Goal: Task Accomplishment & Management: Use online tool/utility

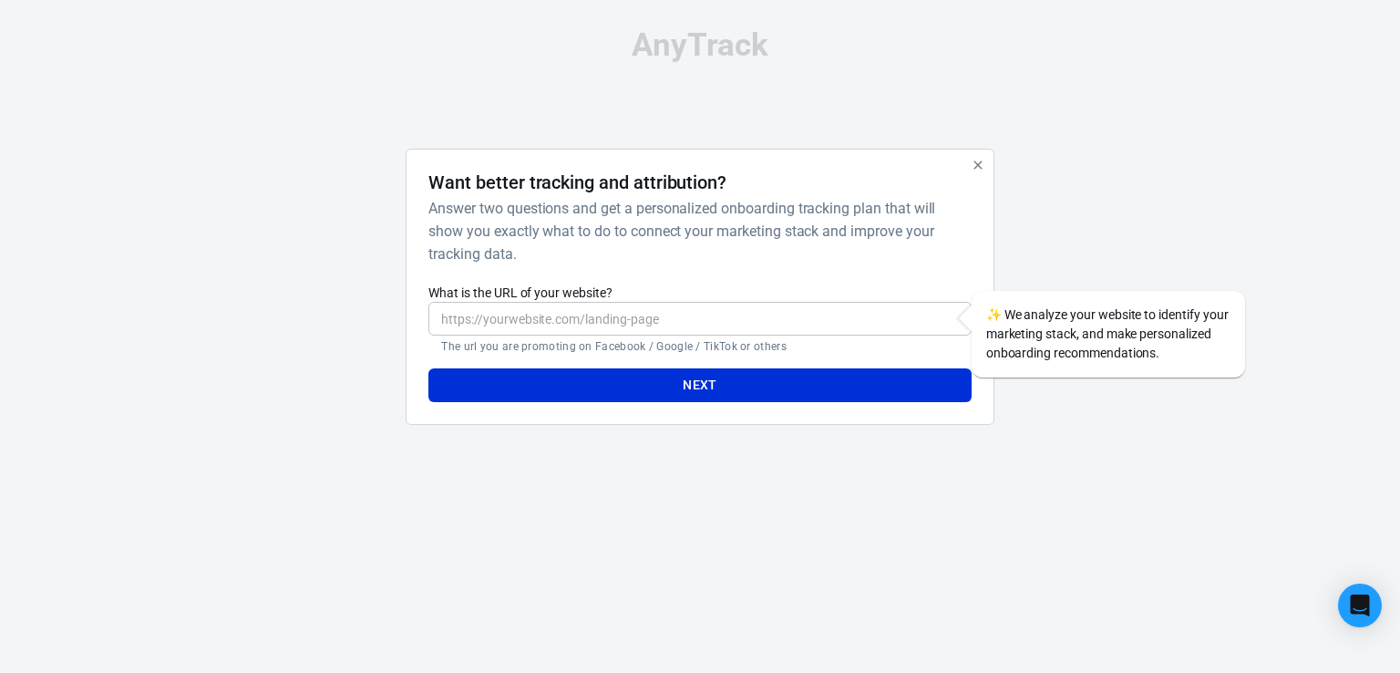
click at [625, 319] on input "What is the URL of your website?" at bounding box center [699, 319] width 542 height 34
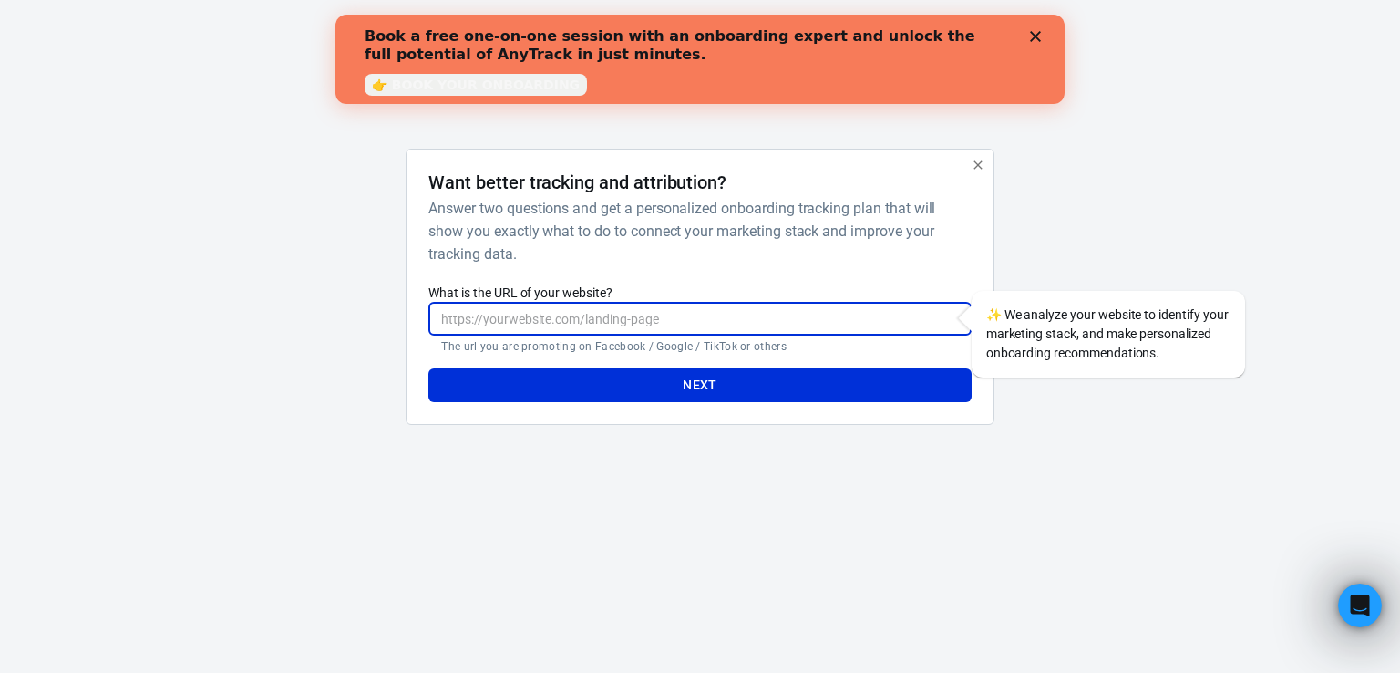
paste input "[URL][DOMAIN_NAME]"
type input "[URL][DOMAIN_NAME]"
click at [730, 390] on button "Next" at bounding box center [699, 385] width 542 height 34
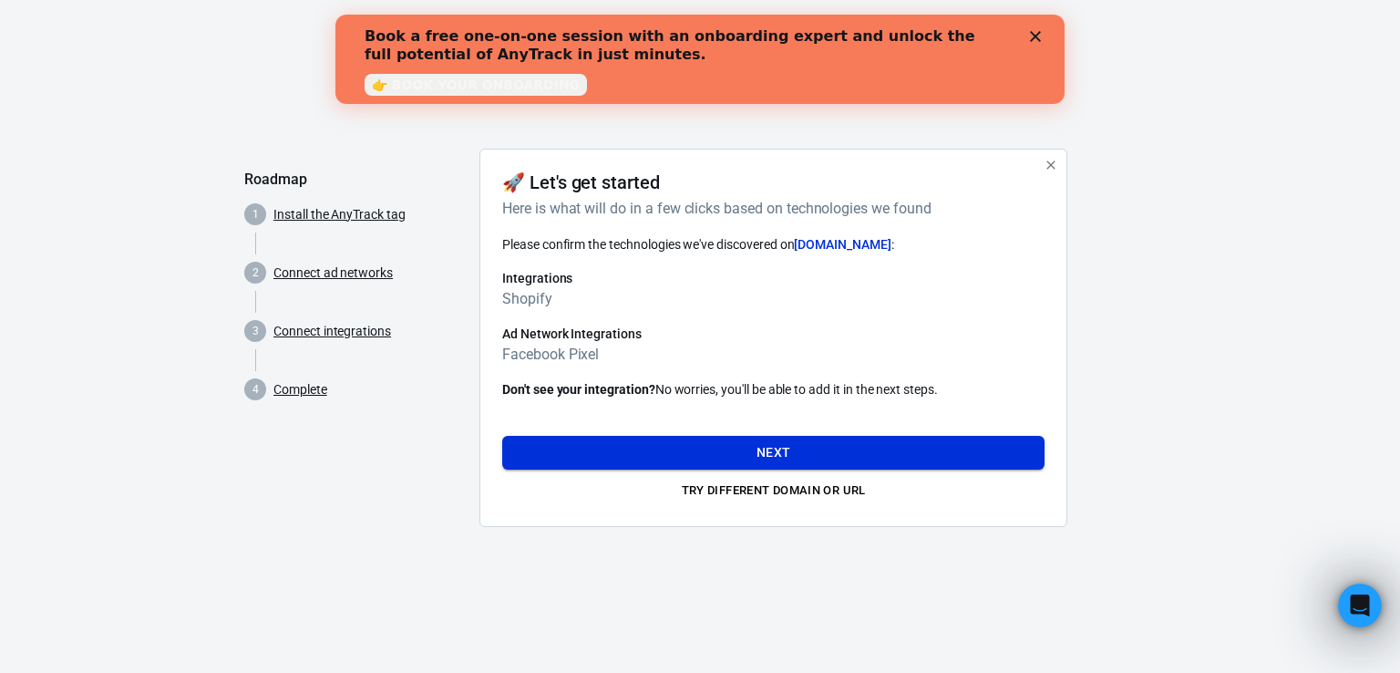
click at [747, 464] on button "Next" at bounding box center [773, 453] width 542 height 34
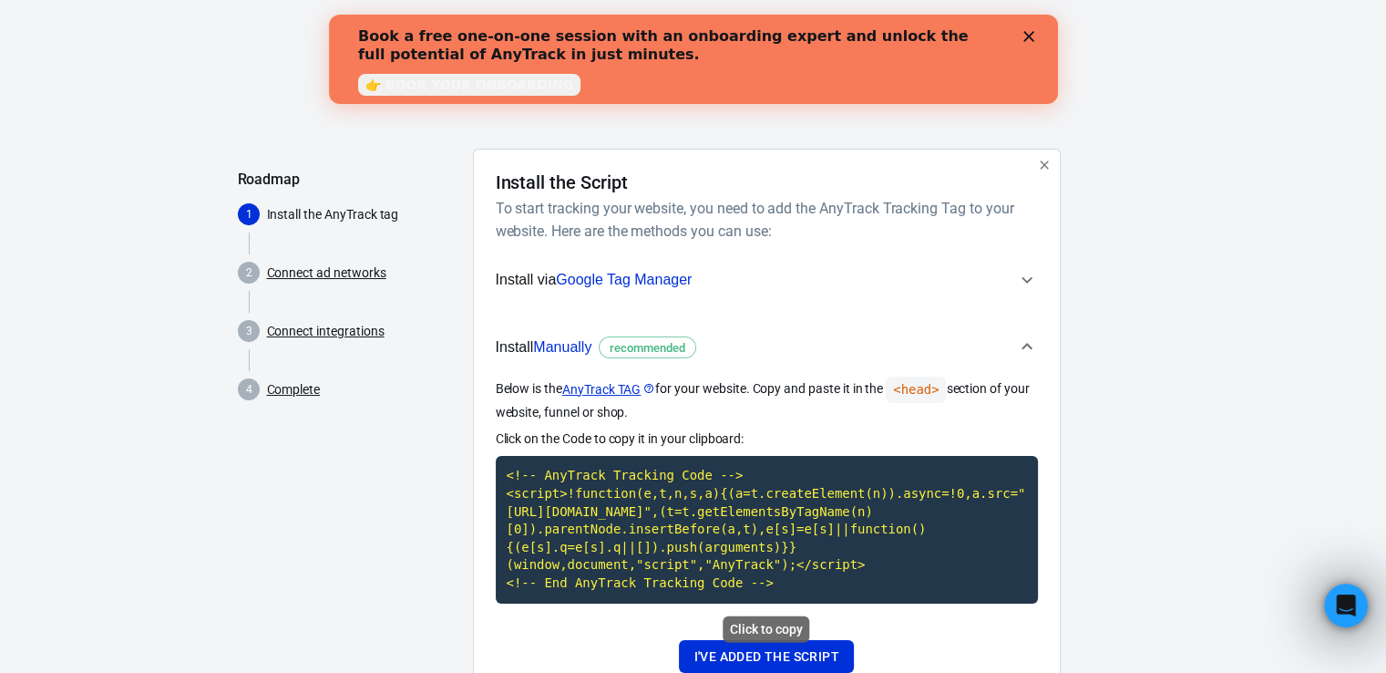
click at [733, 528] on code "<!-- AnyTrack Tracking Code --> <script>!function(e,t,n,s,a){(a=t.createElement…" at bounding box center [767, 529] width 542 height 147
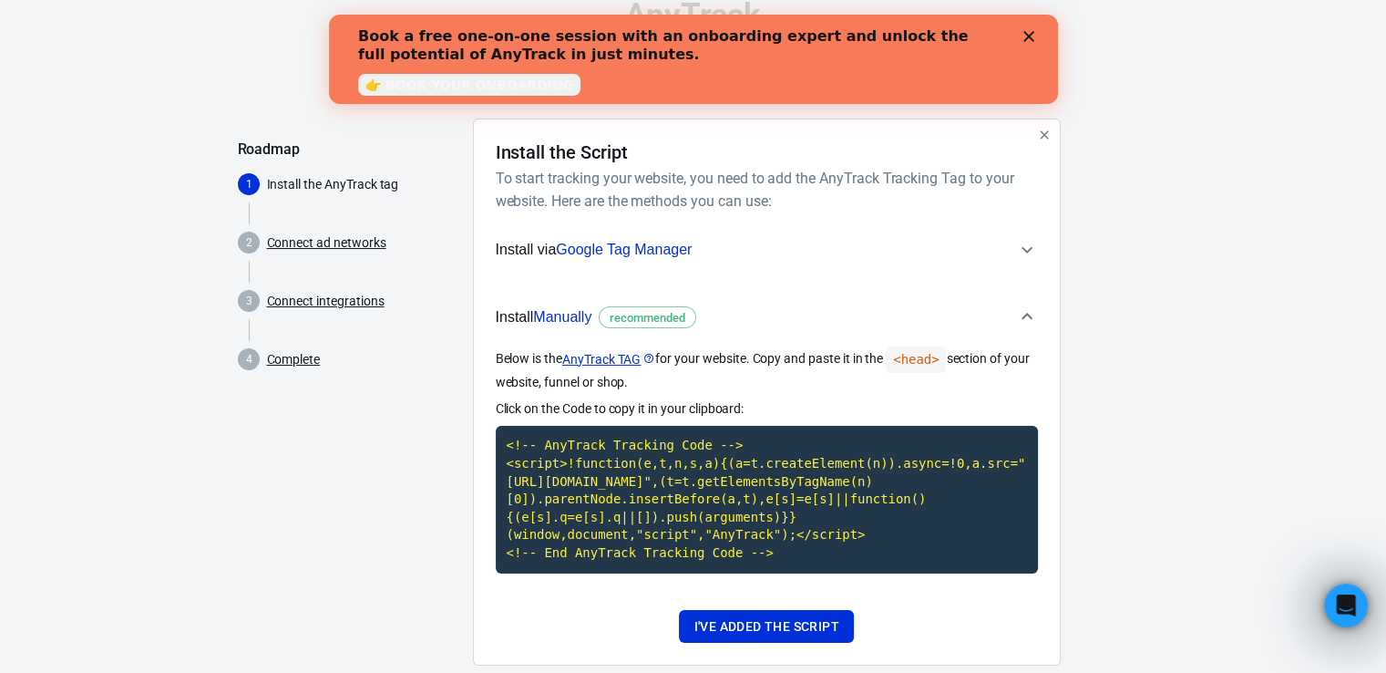
scroll to position [67, 0]
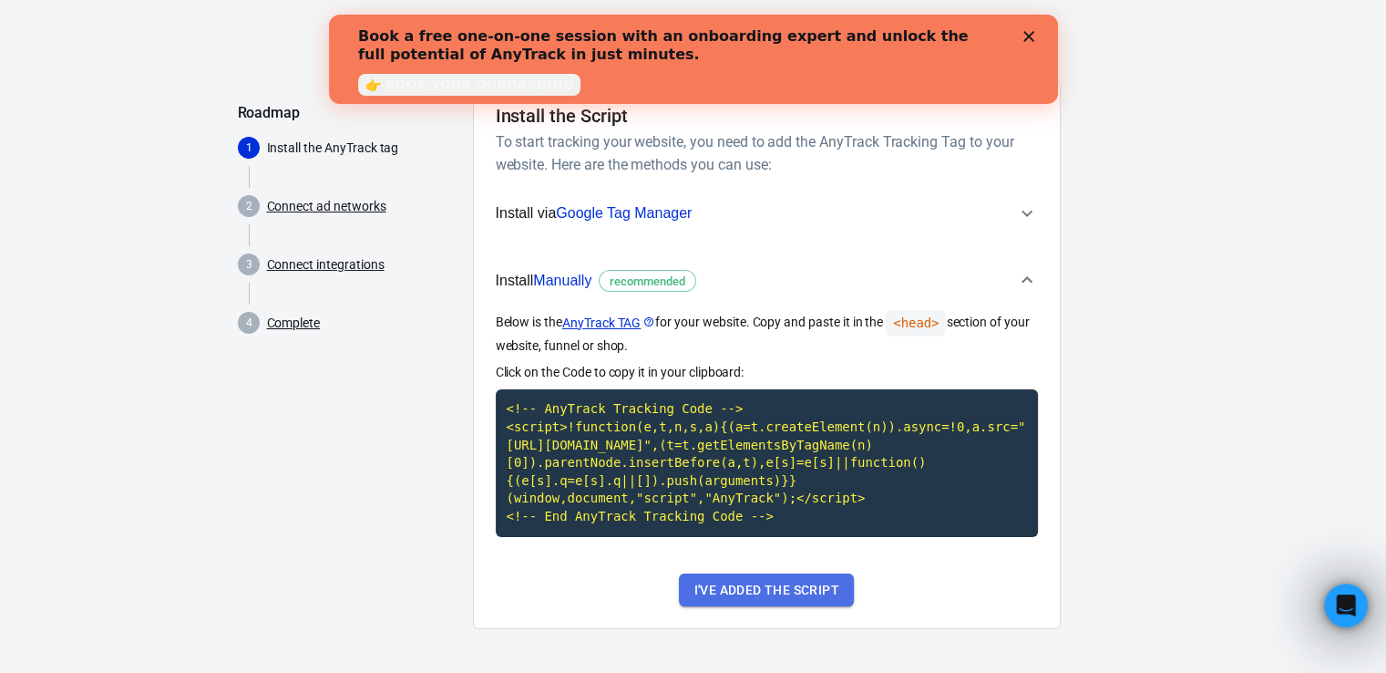
click at [759, 588] on button "I've added the script" at bounding box center [766, 590] width 174 height 34
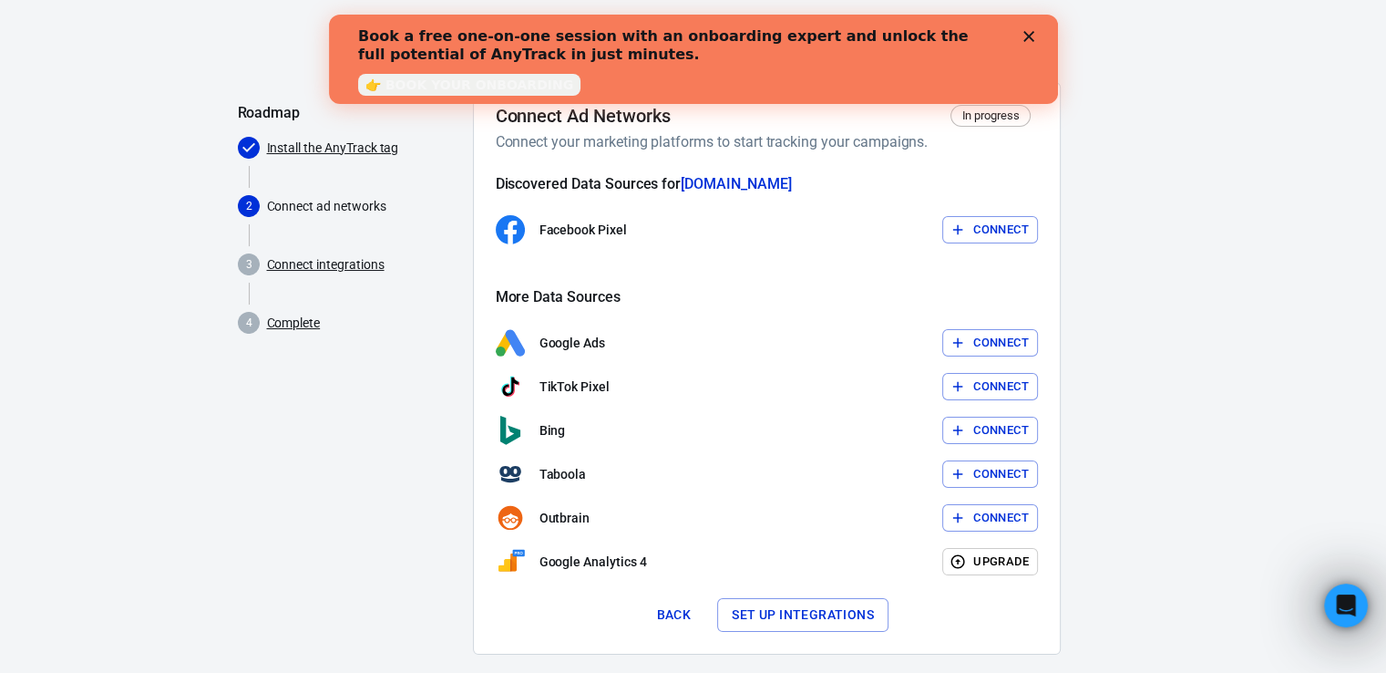
click at [982, 230] on button "Connect" at bounding box center [991, 230] width 96 height 28
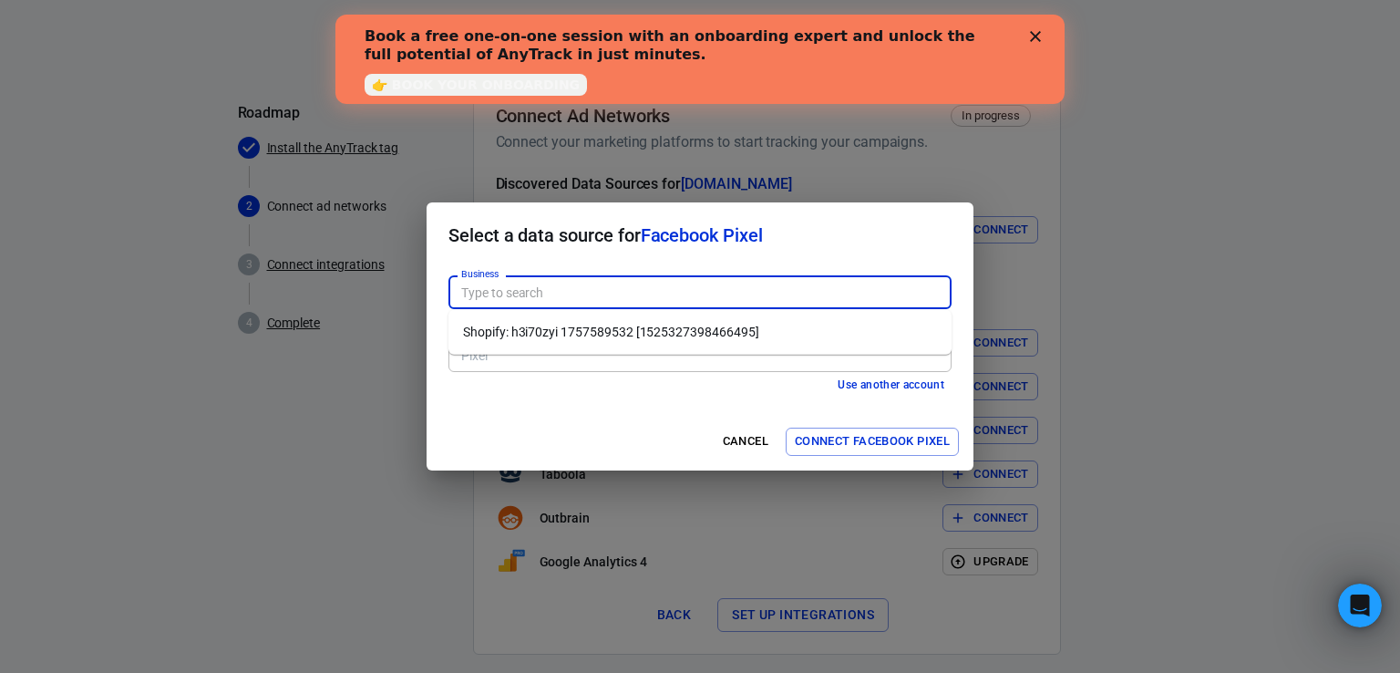
click at [538, 300] on input "Business" at bounding box center [698, 292] width 489 height 23
click at [554, 336] on li "Shopify: h3i70zyi 1757589532 [1525327398466495]" at bounding box center [699, 332] width 503 height 30
type input "Shopify: h3i70zyi 1757589532 [1525327398466495]"
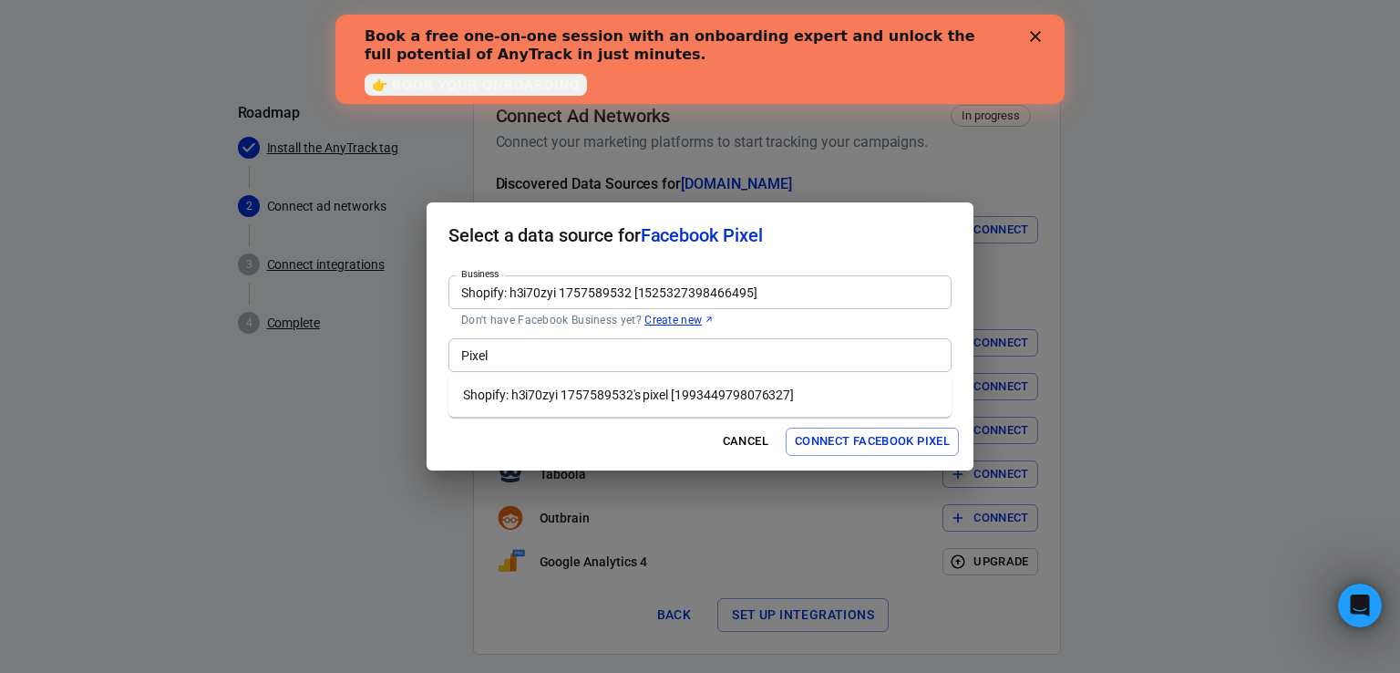
click at [784, 366] on div "Pixel" at bounding box center [699, 355] width 503 height 34
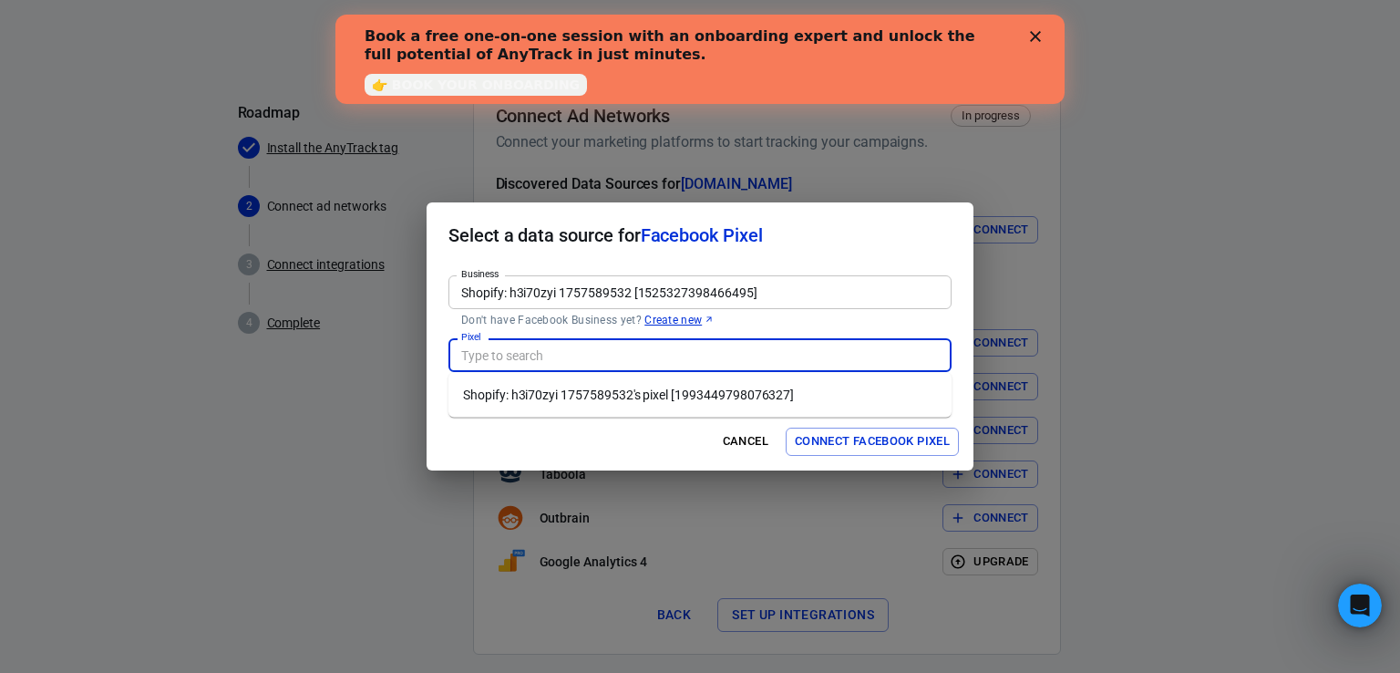
click at [747, 397] on li "Shopify: h3i70zyi 1757589532's pixel [1993449798076327]" at bounding box center [699, 395] width 503 height 30
type input "Shopify: h3i70zyi 1757589532's pixel [1993449798076327]"
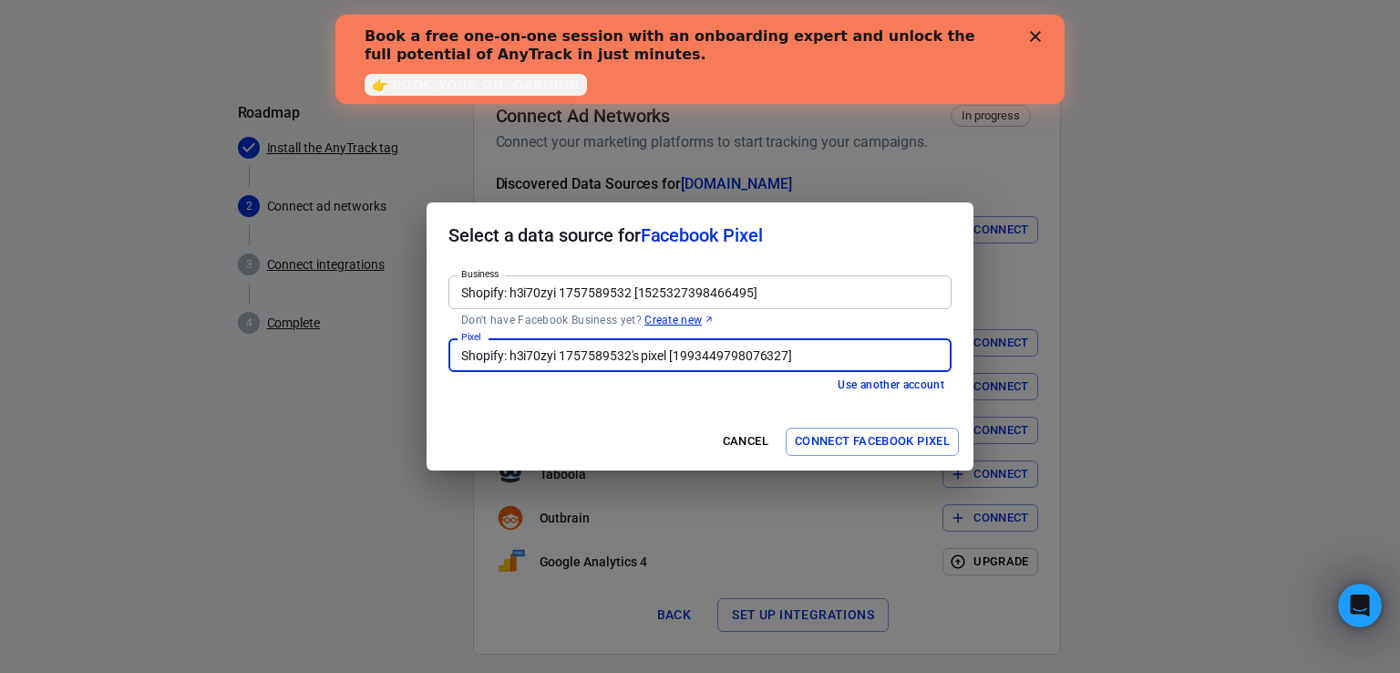
click at [890, 439] on button "Connect Facebook Pixel" at bounding box center [872, 442] width 173 height 28
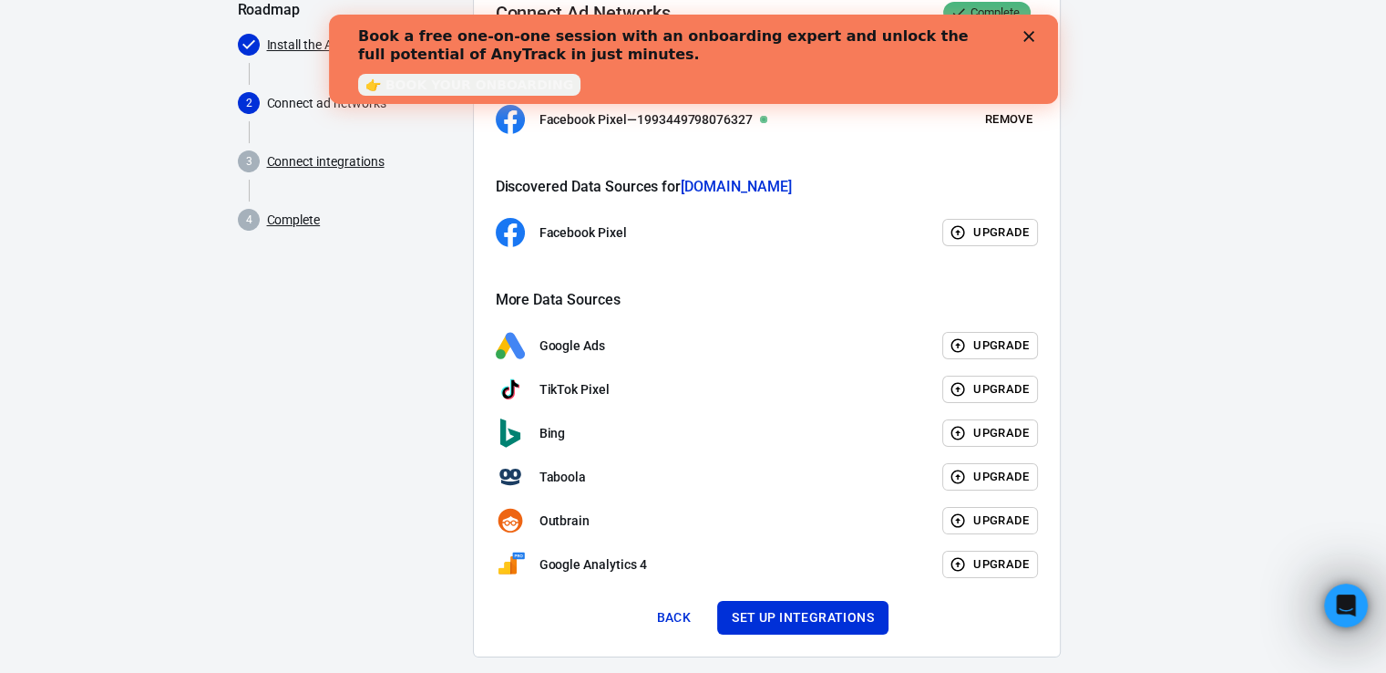
scroll to position [197, 0]
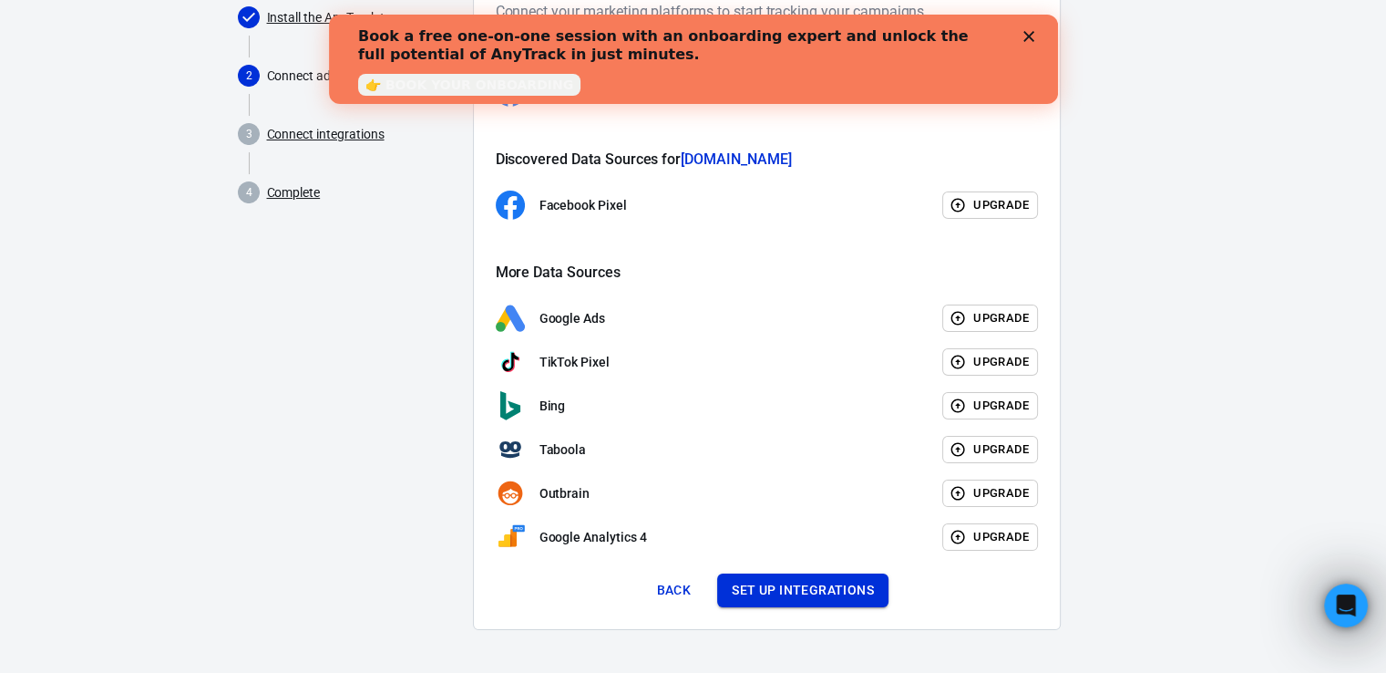
click at [799, 585] on button "Set up integrations" at bounding box center [802, 590] width 171 height 34
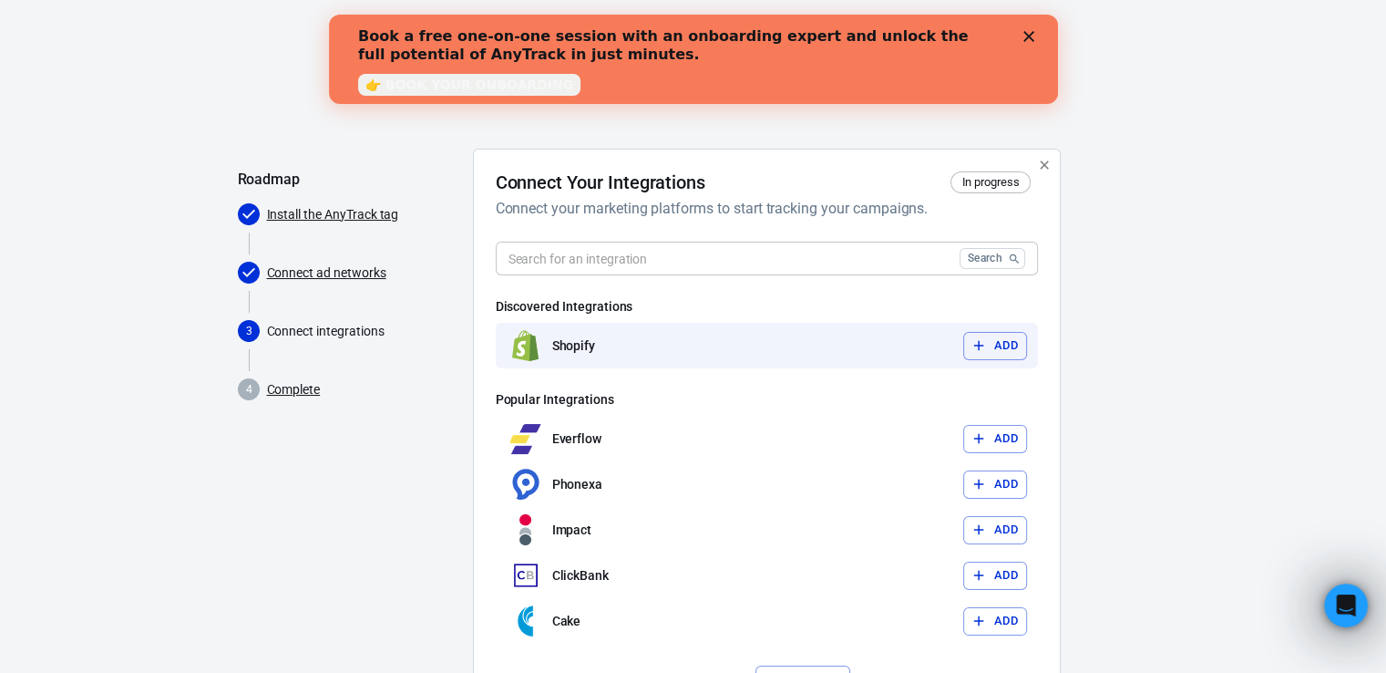
click at [1000, 353] on button "Add" at bounding box center [995, 346] width 64 height 28
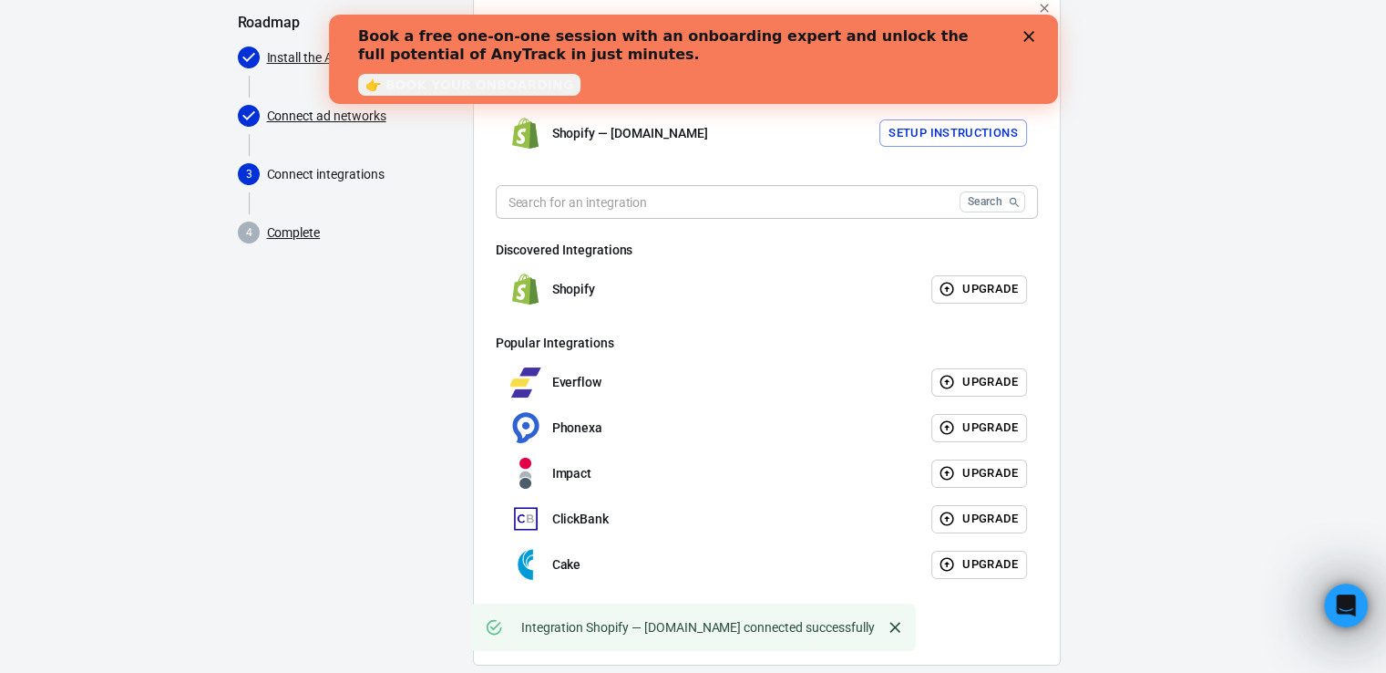
scroll to position [193, 0]
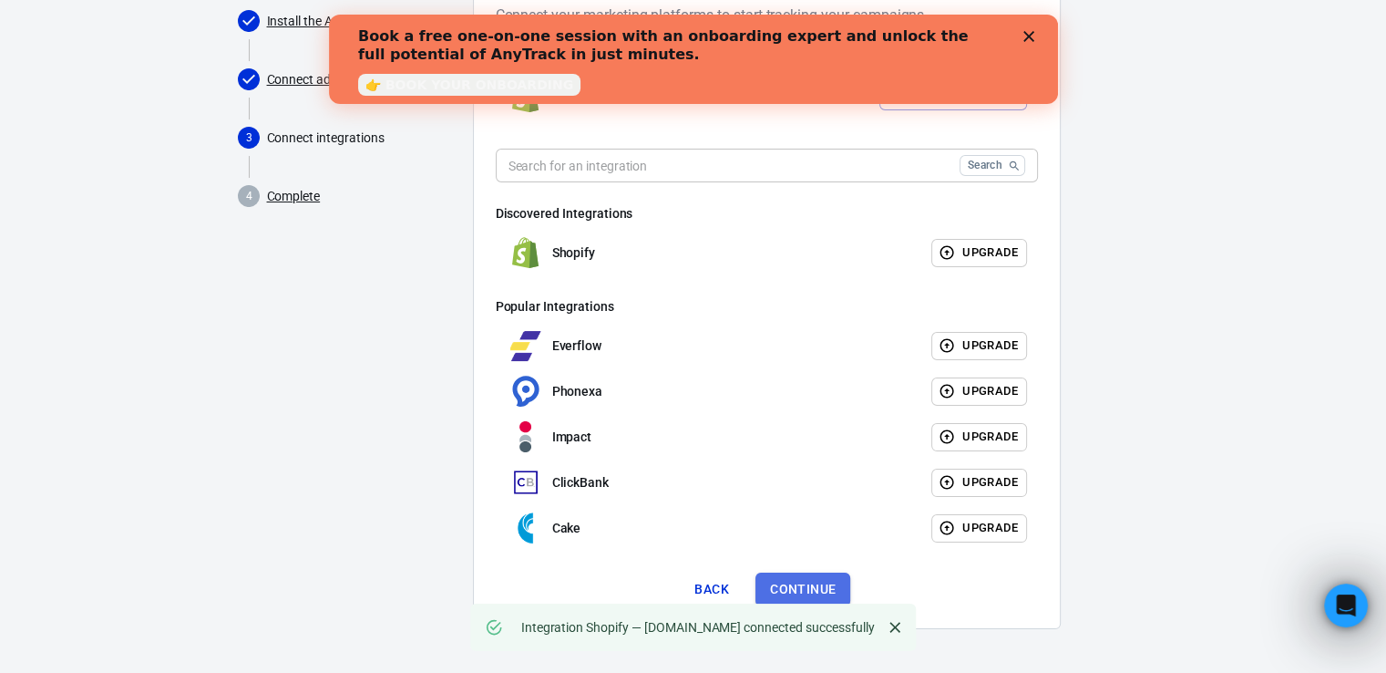
click at [801, 578] on button "Continue" at bounding box center [803, 589] width 95 height 34
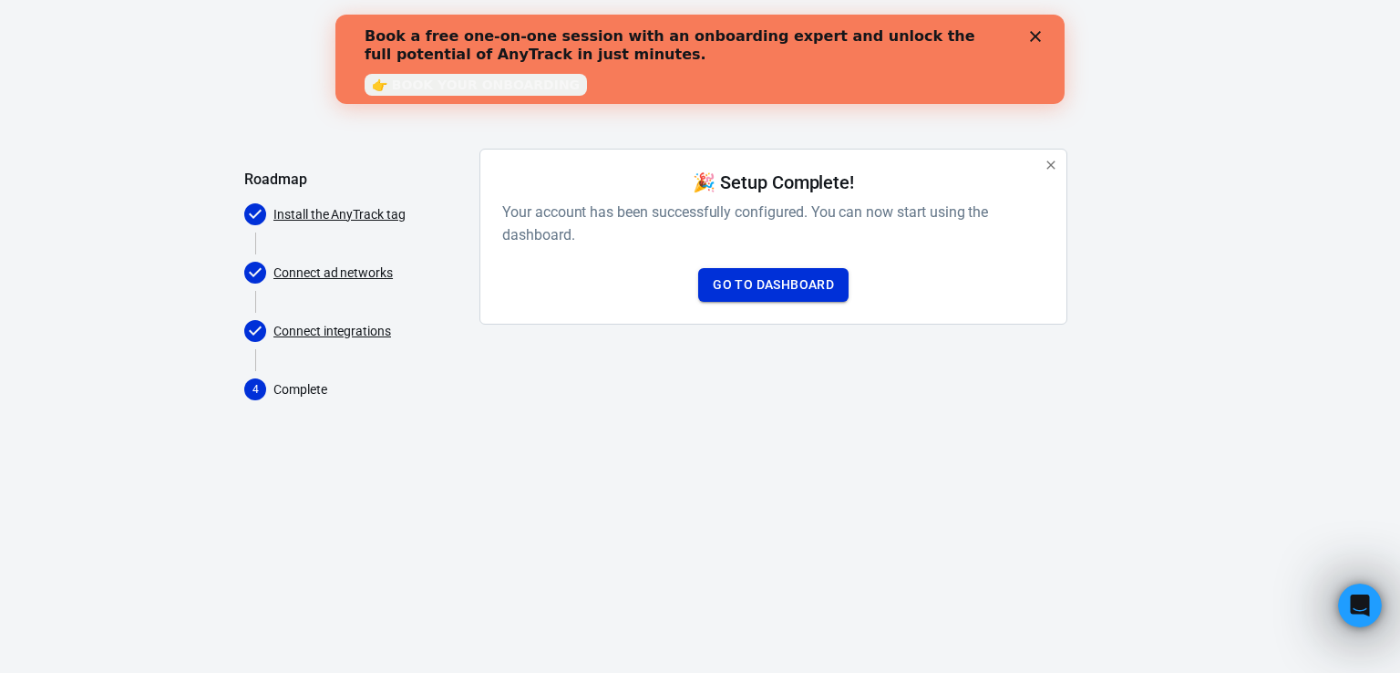
click at [792, 289] on link "Go to Dashboard" at bounding box center [773, 285] width 150 height 34
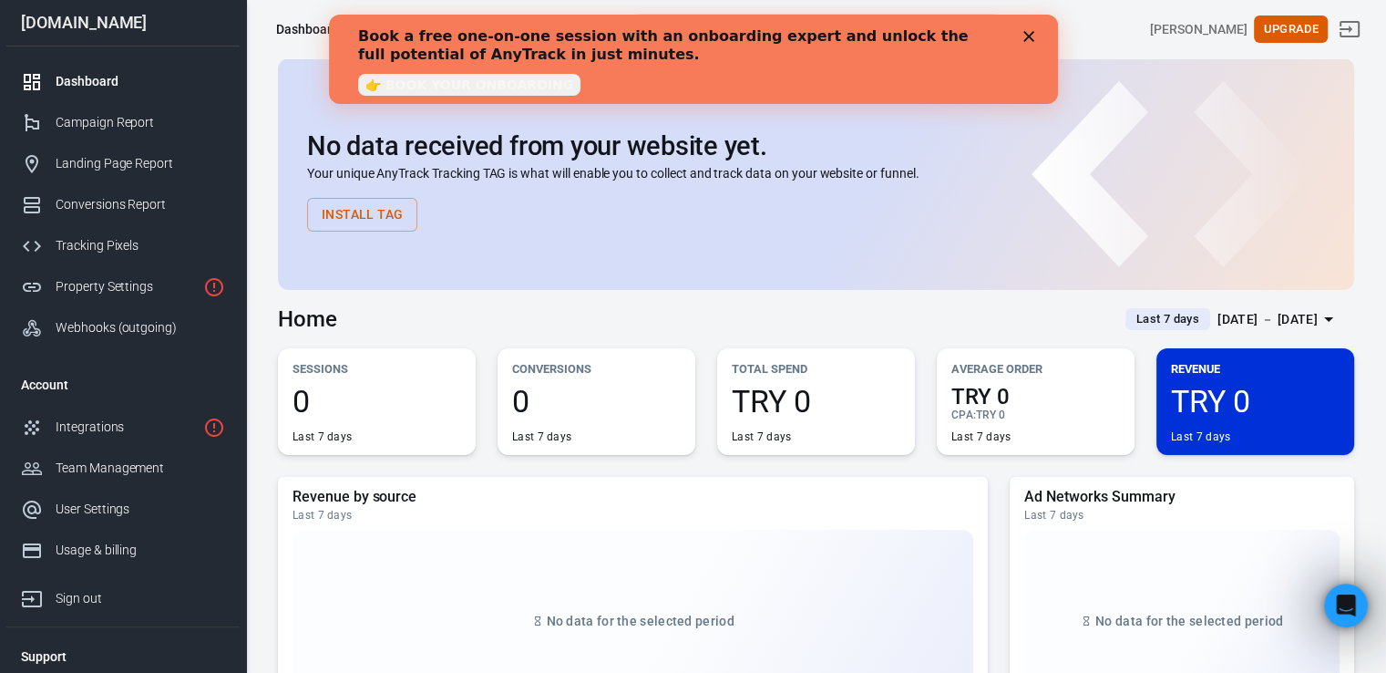
click at [1030, 34] on polygon "Close" at bounding box center [1028, 36] width 11 height 11
